Goal: Participate in discussion

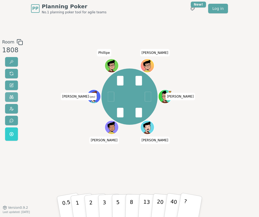
click at [14, 96] on button at bounding box center [11, 97] width 13 height 10
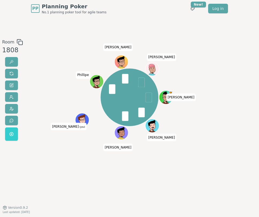
click at [164, 36] on div "Room 1808 Toce Derek Bruno S Augusto (you) Phillipe Jeronimo Lucas 0.5 1 2 3 5 …" at bounding box center [129, 112] width 259 height 191
click at [132, 9] on div "PP Planning Poker No.1 planning poker tool for agile teams Toggle theme New! Lo…" at bounding box center [129, 8] width 197 height 17
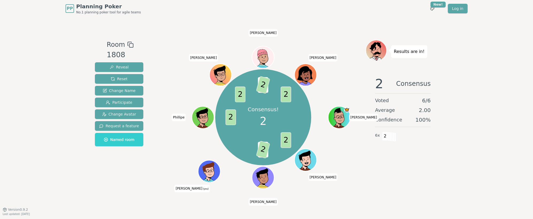
click at [64, 82] on div "PP Planning Poker No.1 planning poker tool for agile teams Toggle theme New! Lo…" at bounding box center [266, 109] width 533 height 219
